Goal: Information Seeking & Learning: Find contact information

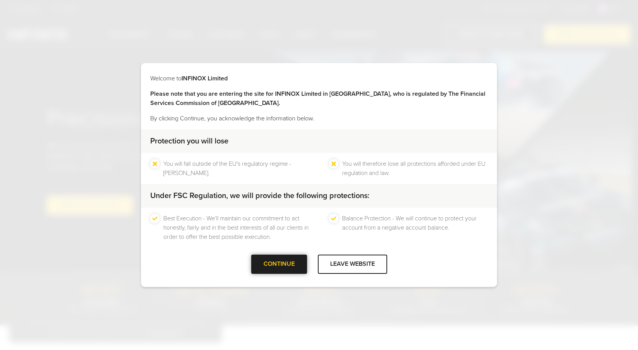
click at [294, 266] on div "CONTINUE" at bounding box center [279, 264] width 56 height 19
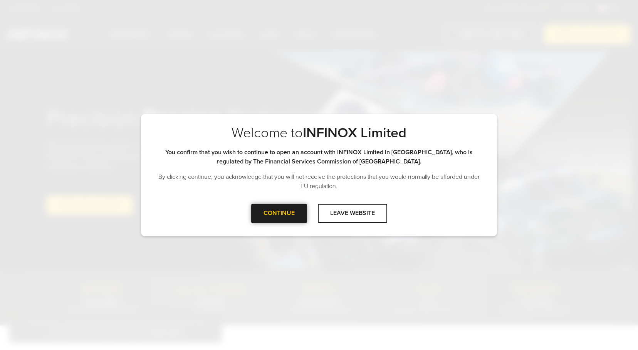
click at [279, 214] on div at bounding box center [279, 214] width 0 height 0
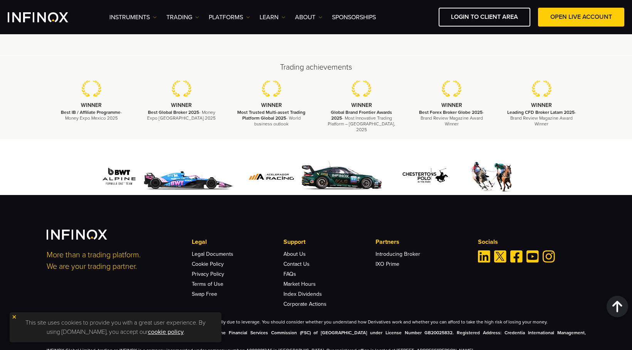
scroll to position [2352, 0]
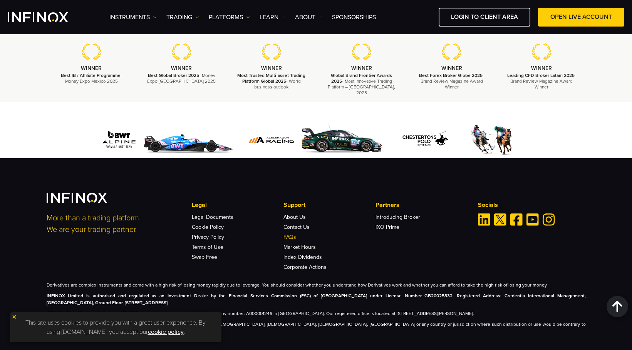
click at [289, 234] on link "FAQs" at bounding box center [289, 237] width 13 height 7
click at [569, 15] on link "OPEN LIVE ACCOUNT" at bounding box center [581, 17] width 86 height 19
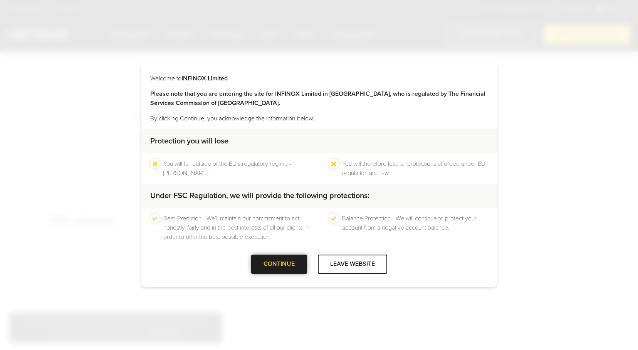
drag, startPoint x: 270, startPoint y: 251, endPoint x: 270, endPoint y: 258, distance: 6.9
click at [270, 253] on div "Protection you will lose You will fall outside of the EU's regulatory regime - …" at bounding box center [319, 192] width 356 height 126
click at [270, 258] on div "CONTINUE" at bounding box center [279, 264] width 56 height 19
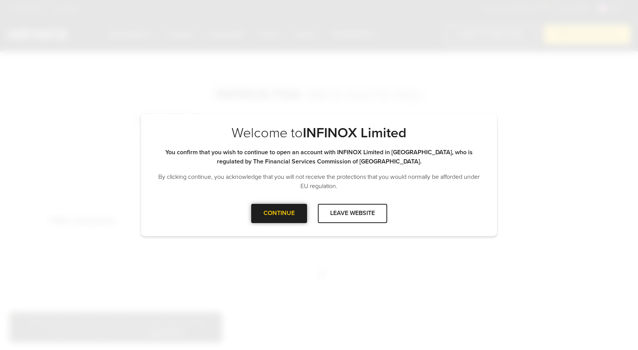
click at [286, 218] on div "CONTINUE" at bounding box center [279, 213] width 56 height 19
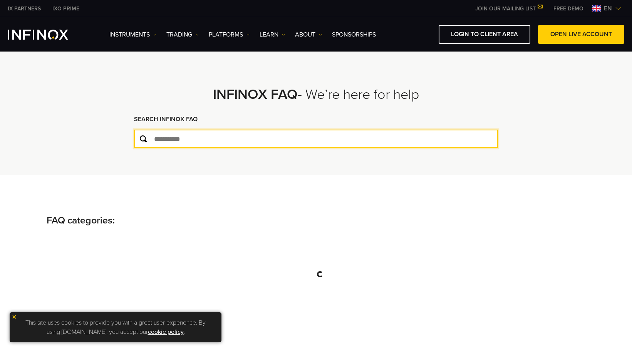
click at [217, 137] on input "text" at bounding box center [316, 139] width 364 height 18
type input "*******"
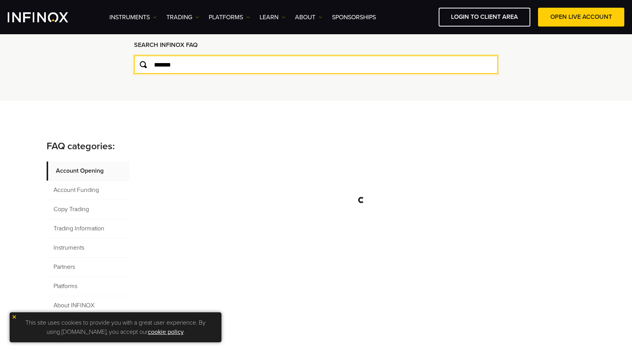
scroll to position [77, 0]
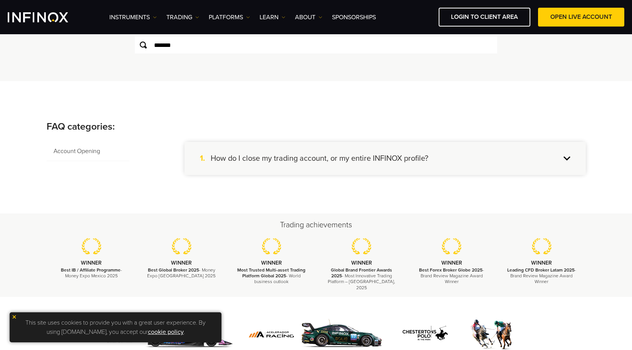
click at [460, 161] on div "1. How do I close my trading account, or my entire INFINOX profile?" at bounding box center [384, 158] width 401 height 33
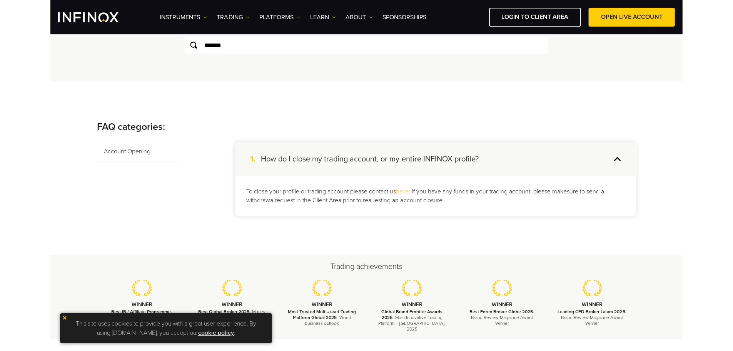
scroll to position [0, 0]
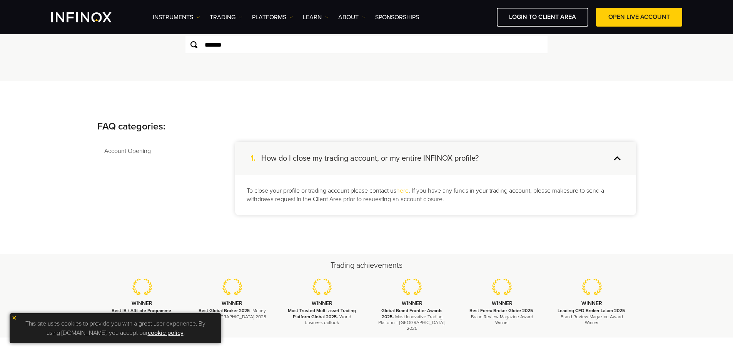
click at [405, 192] on link "here" at bounding box center [403, 191] width 12 height 8
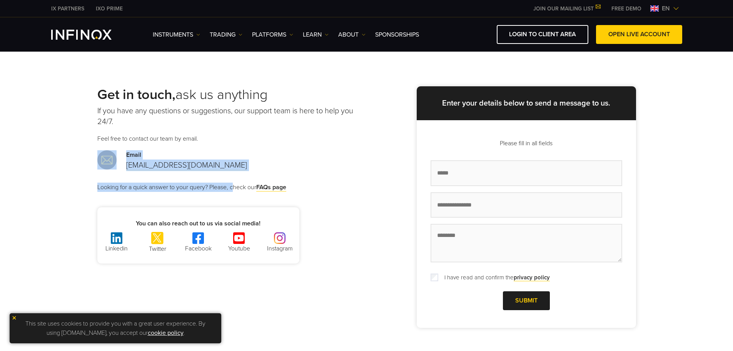
drag, startPoint x: 233, startPoint y: 172, endPoint x: 169, endPoint y: 159, distance: 65.1
click at [121, 162] on div "Get in touch, ask us anything If you have any questions or suggestions, our sup…" at bounding box center [232, 174] width 270 height 177
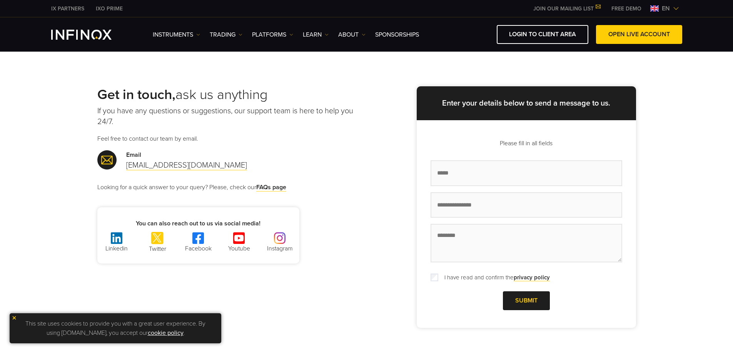
drag, startPoint x: 273, startPoint y: 159, endPoint x: 195, endPoint y: 171, distance: 78.3
click at [272, 159] on div "Email support@infinox.com" at bounding box center [232, 160] width 270 height 21
drag, startPoint x: 199, startPoint y: 169, endPoint x: 125, endPoint y: 168, distance: 74.3
click at [125, 168] on div "Email support@infinox.com" at bounding box center [232, 160] width 270 height 21
click at [286, 171] on div "Get in touch, ask us anything If you have any questions or suggestions, our sup…" at bounding box center [232, 174] width 270 height 177
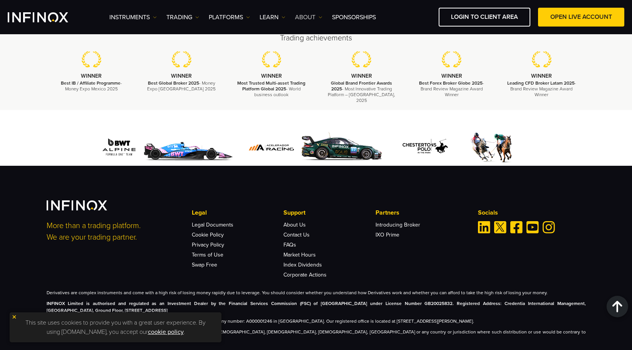
click at [320, 15] on img at bounding box center [320, 17] width 4 height 4
click at [146, 18] on link "Instruments" at bounding box center [132, 17] width 47 height 9
click at [199, 14] on link "TRADING" at bounding box center [182, 17] width 33 height 9
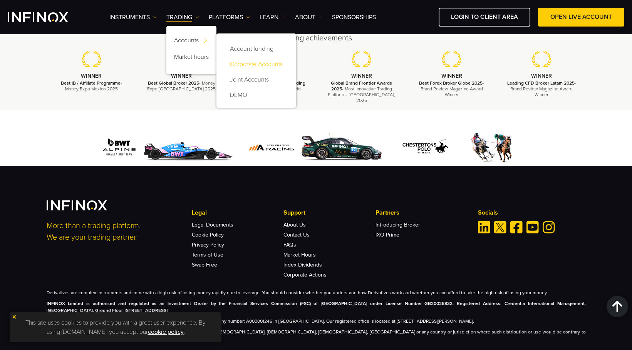
click at [258, 65] on link "Corporate Accounts" at bounding box center [256, 64] width 64 height 15
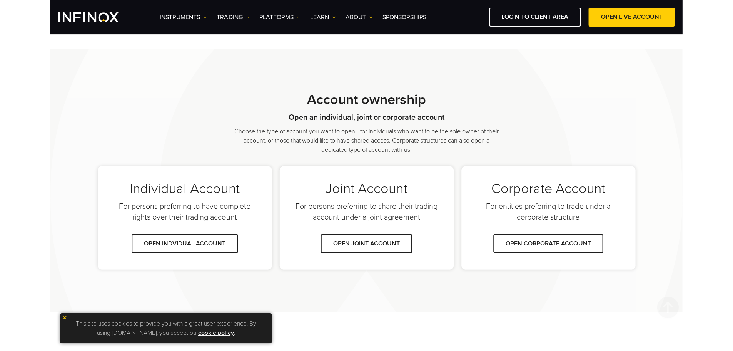
scroll to position [452, 0]
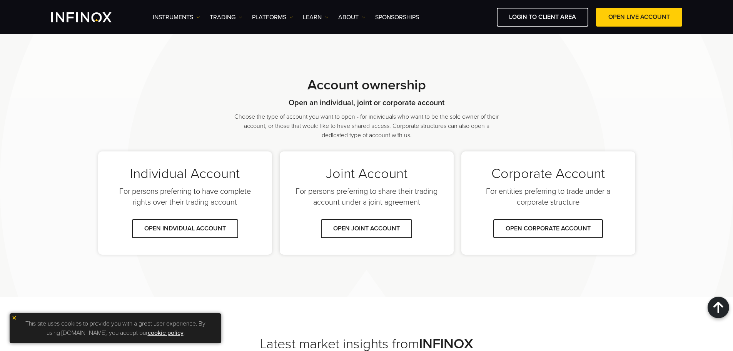
click at [15, 318] on img at bounding box center [14, 317] width 5 height 5
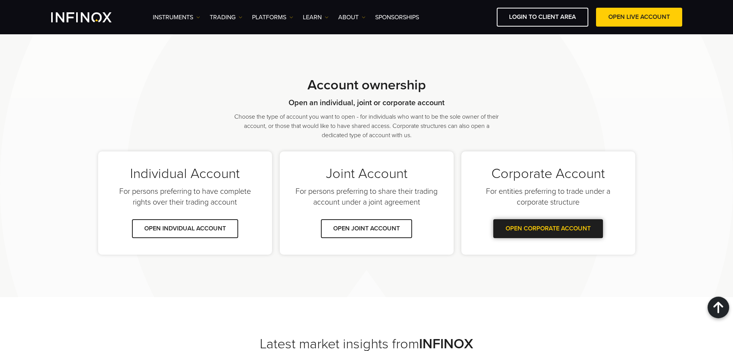
click at [557, 233] on link "OPEN CORPORATE ACCOUNT" at bounding box center [549, 228] width 110 height 19
